Goal: Find specific page/section: Find specific page/section

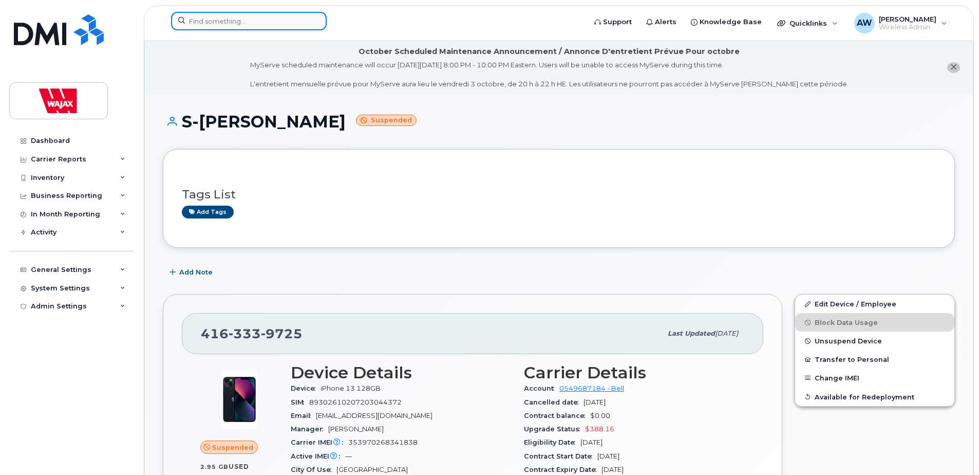
click at [303, 22] on input at bounding box center [249, 21] width 156 height 18
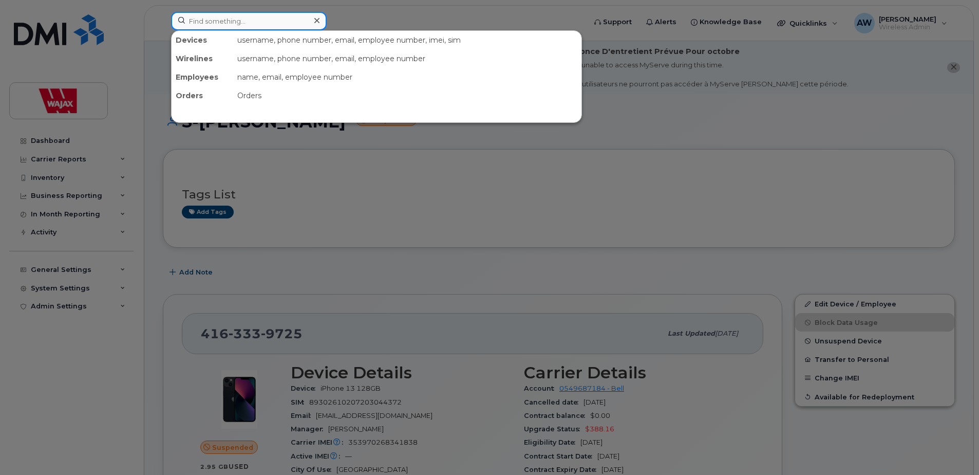
paste input "Frank Keller"
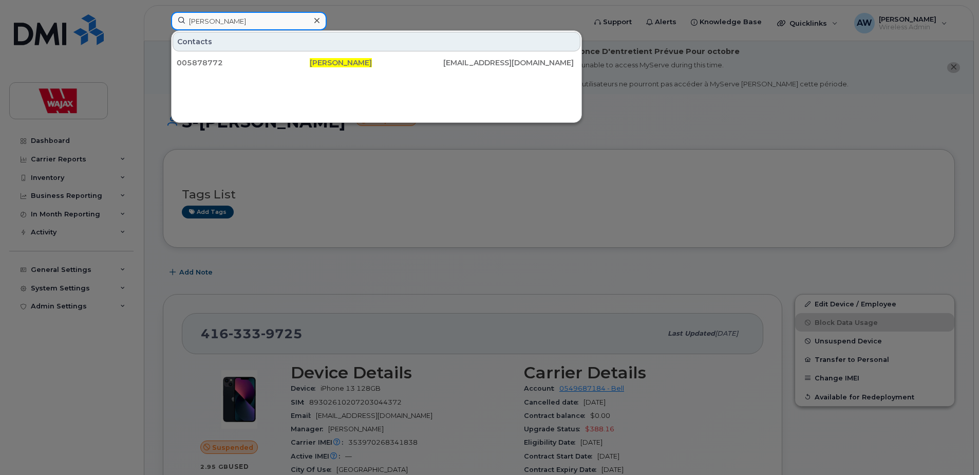
type input "Frank Keller"
click at [438, 231] on div at bounding box center [489, 237] width 979 height 475
